Goal: Task Accomplishment & Management: Manage account settings

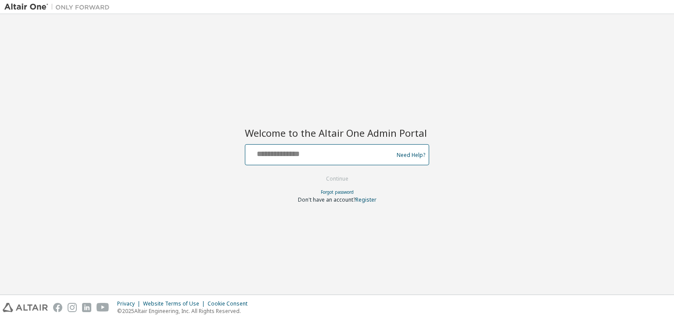
click at [297, 158] on input "text" at bounding box center [321, 153] width 144 height 13
type input "**********"
click at [331, 177] on button "Continue" at bounding box center [337, 179] width 41 height 13
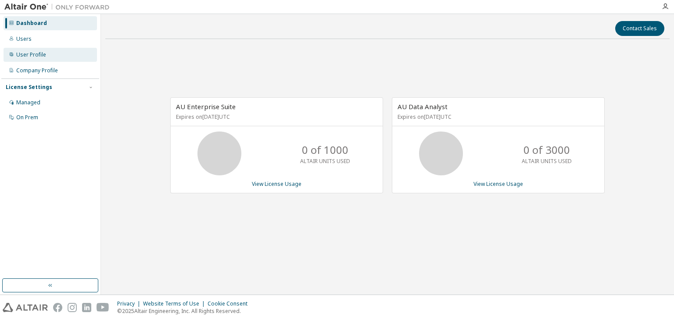
click at [26, 53] on div "User Profile" at bounding box center [31, 54] width 30 height 7
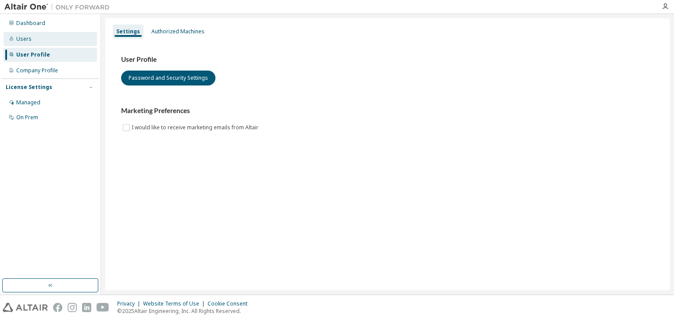
click at [18, 37] on div "Users" at bounding box center [23, 39] width 15 height 7
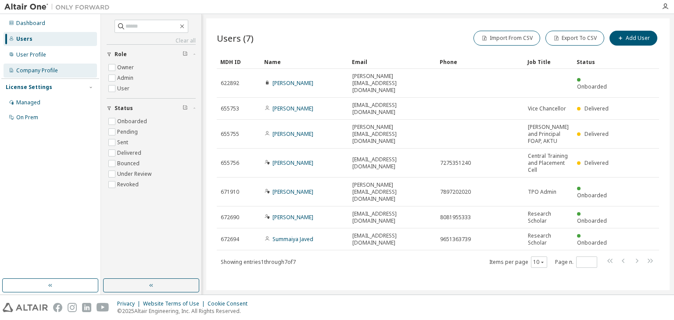
click at [58, 66] on div "Company Profile" at bounding box center [50, 71] width 93 height 14
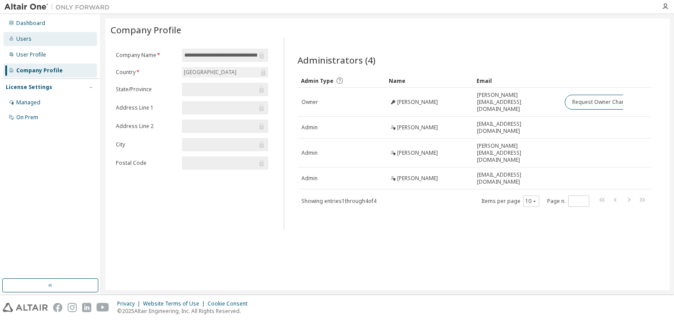
click at [44, 32] on div "Users" at bounding box center [50, 39] width 93 height 14
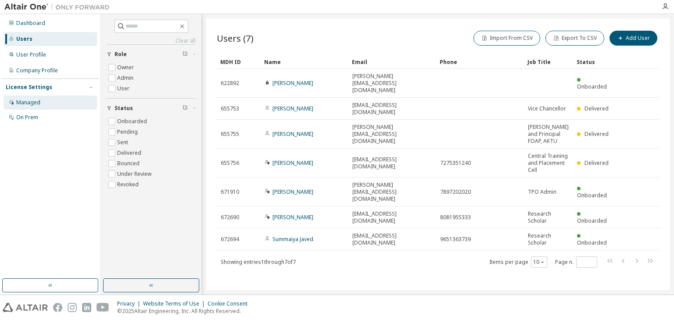
click at [48, 104] on div "Managed" at bounding box center [50, 103] width 93 height 14
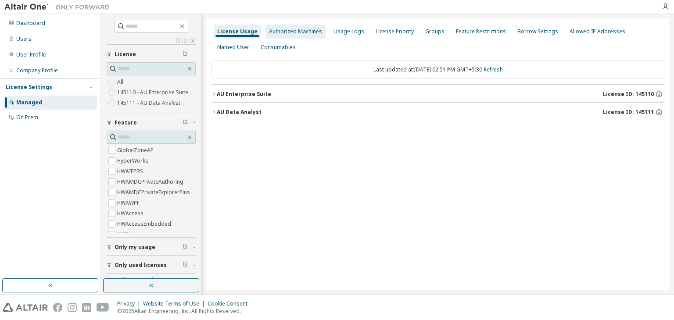
click at [306, 27] on div "Authorized Machines" at bounding box center [296, 32] width 60 height 14
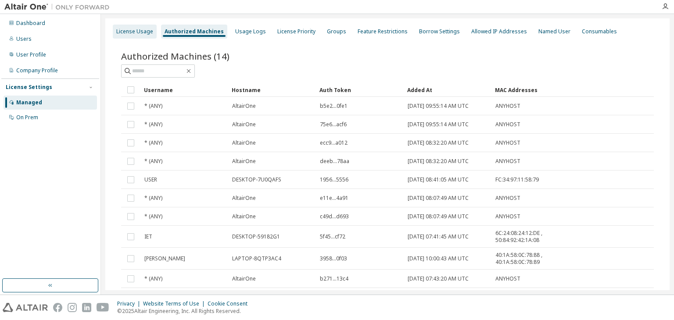
click at [138, 34] on div "License Usage" at bounding box center [134, 31] width 37 height 7
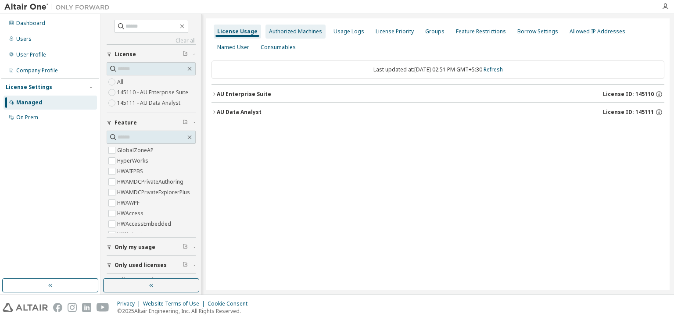
click at [293, 32] on div "Authorized Machines" at bounding box center [295, 31] width 53 height 7
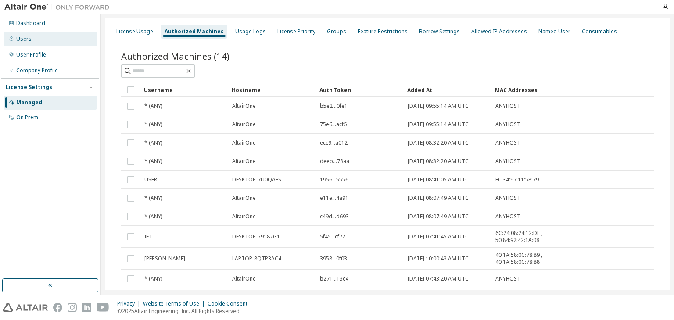
click at [45, 39] on div "Users" at bounding box center [50, 39] width 93 height 14
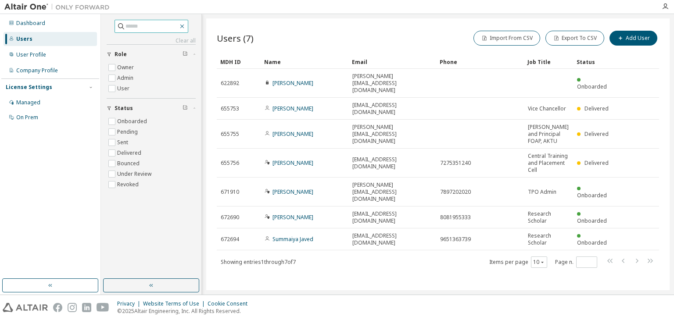
click at [186, 26] on icon "button" at bounding box center [182, 26] width 7 height 7
click at [53, 57] on div "User Profile" at bounding box center [50, 55] width 93 height 14
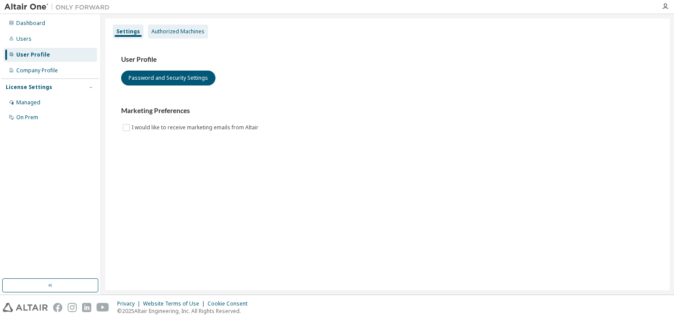
click at [194, 27] on div "Authorized Machines" at bounding box center [178, 32] width 60 height 14
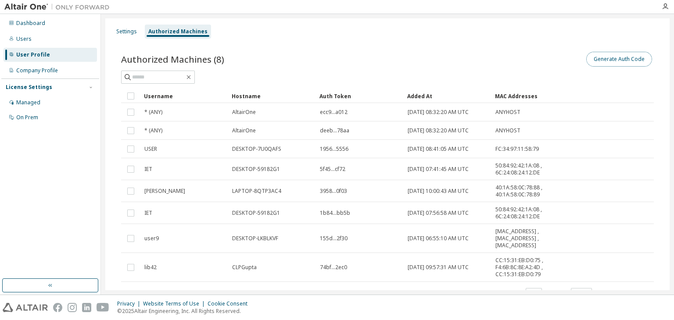
click at [609, 57] on button "Generate Auth Code" at bounding box center [619, 59] width 66 height 15
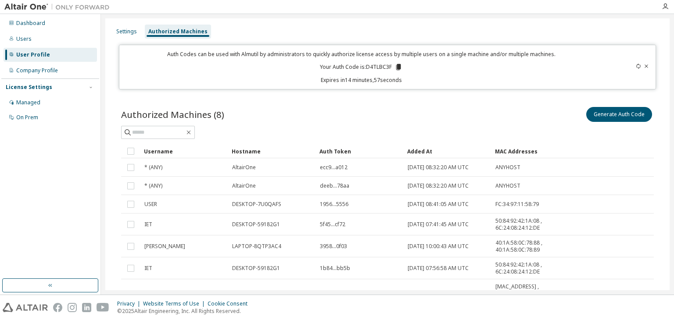
click at [395, 70] on icon at bounding box center [399, 67] width 8 height 8
